Goal: Check status: Check status

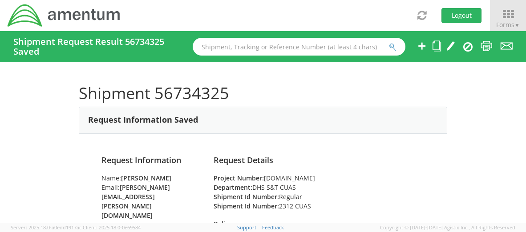
click at [211, 42] on input "text" at bounding box center [299, 47] width 213 height 18
paste input "#56388218"
click at [205, 44] on input "#56388218" at bounding box center [299, 47] width 213 height 18
type input "56388218"
click at [389, 42] on button "submit" at bounding box center [393, 47] width 8 height 11
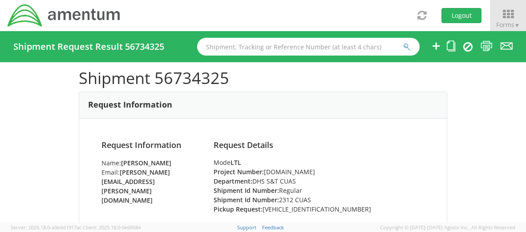
scroll to position [14, 0]
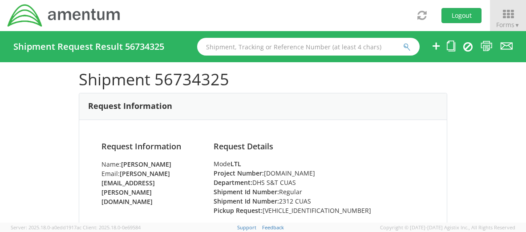
click at [227, 48] on input "text" at bounding box center [308, 47] width 223 height 18
paste input "#56388218"
click at [209, 47] on input "#56388218" at bounding box center [308, 47] width 223 height 18
click at [249, 44] on input "56388218" at bounding box center [308, 47] width 223 height 18
type input "56388218"
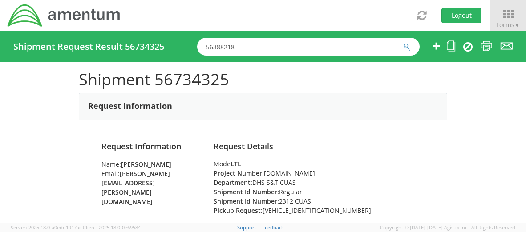
click at [405, 45] on icon "submit" at bounding box center [407, 47] width 8 height 8
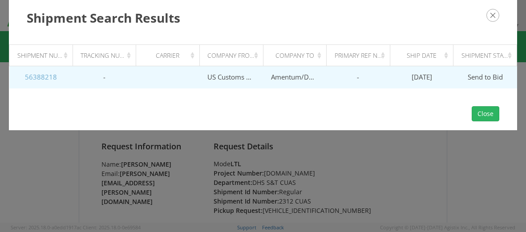
click at [45, 77] on link "56388218" at bounding box center [41, 77] width 32 height 9
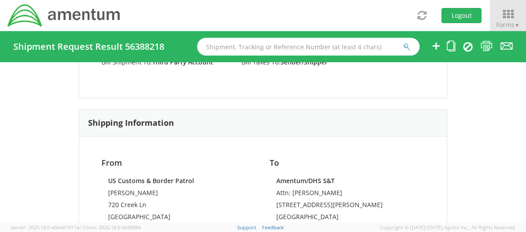
scroll to position [525, 0]
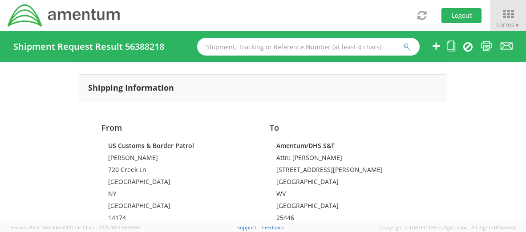
click at [435, 142] on div "From US Customs & Border Patrol [PERSON_NAME] [STREET_ADDRESS] 2025507037 [PERS…" at bounding box center [262, 190] width 367 height 179
click at [523, 23] on link "Forms ▼" at bounding box center [508, 15] width 36 height 31
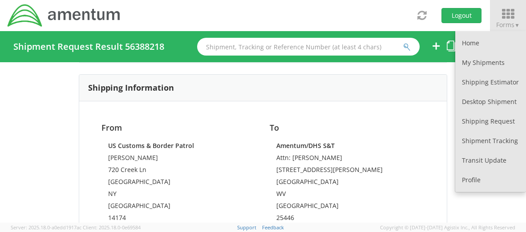
click at [181, 142] on strong "US Customs & Border Patrol" at bounding box center [151, 146] width 86 height 8
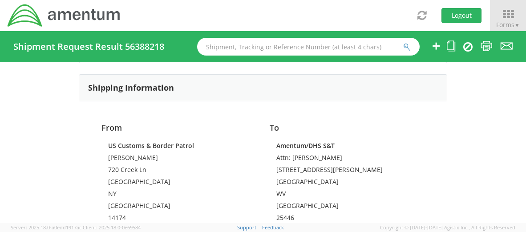
click at [15, 98] on div "Shipment 56388218 Request Information Request Information Name: [PERSON_NAME] E…" at bounding box center [263, 142] width 526 height 161
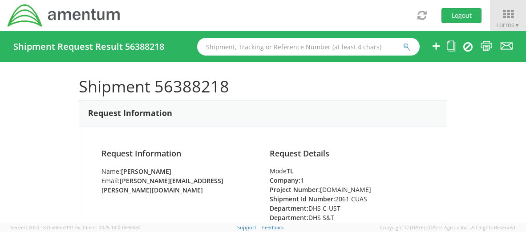
scroll to position [0, 0]
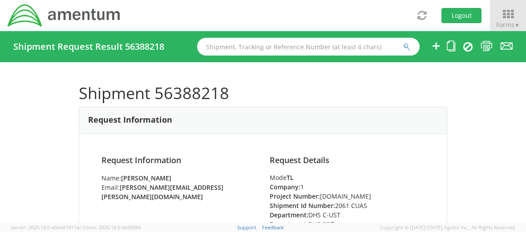
click at [365, 162] on h4 "Request Details" at bounding box center [347, 160] width 155 height 9
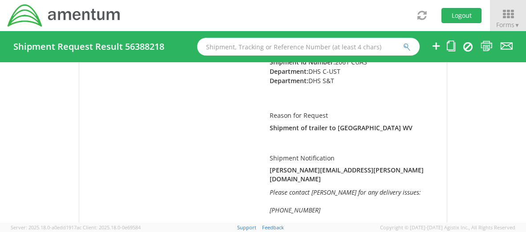
scroll to position [178, 0]
